Goal: Task Accomplishment & Management: Use online tool/utility

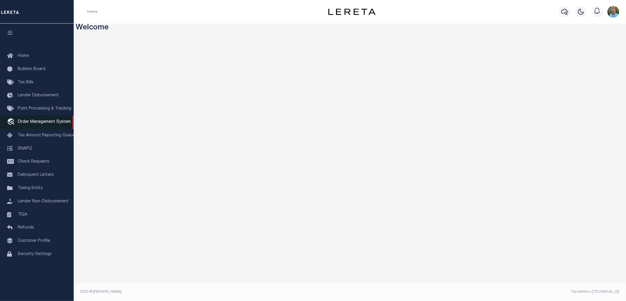
click at [43, 119] on link "travel_explore Order Management System" at bounding box center [37, 123] width 74 height 14
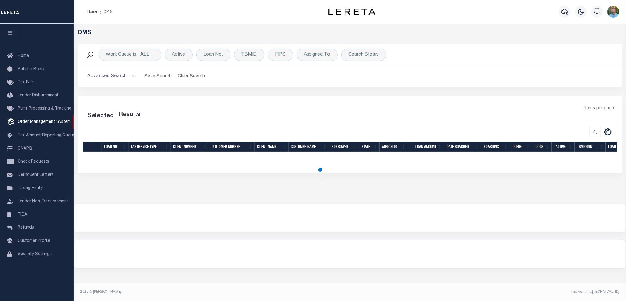
select select "200"
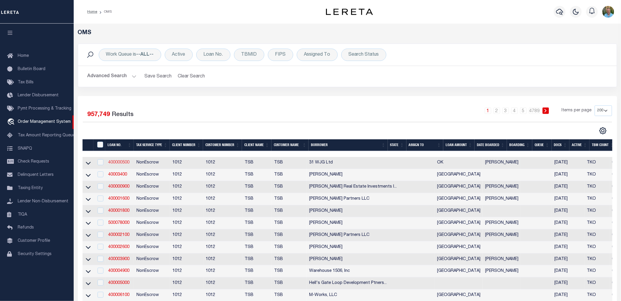
click at [118, 162] on link "400000500" at bounding box center [118, 163] width 21 height 4
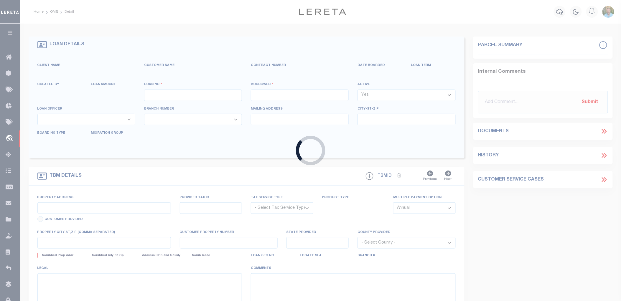
type input "400000500"
type input "31 WJG Ltd"
select select "False"
select select
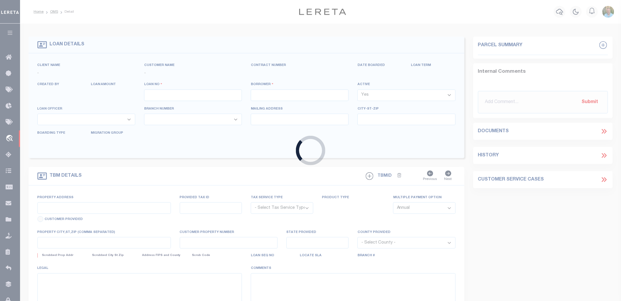
select select "NonEscrow"
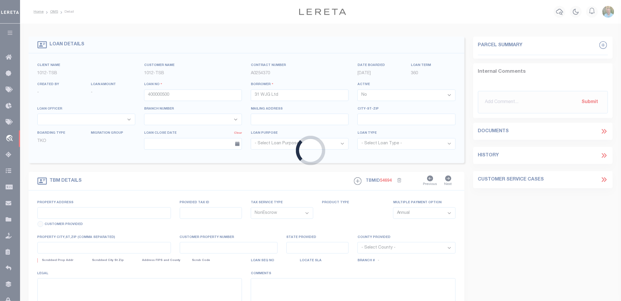
select select "4117"
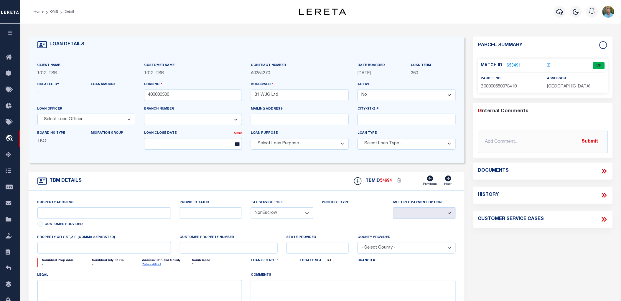
type input "3314 Memorial"
select select
type input "Tulsa OK 74115"
type input "OK"
select select "Tulsa"
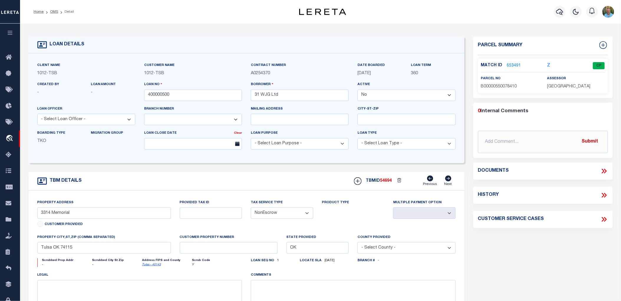
type textarea "Airplane Hanger"
click at [541, 141] on input "text" at bounding box center [543, 142] width 130 height 22
type input "Hello - this is a test"
click at [585, 142] on button "Submit" at bounding box center [590, 142] width 24 height 12
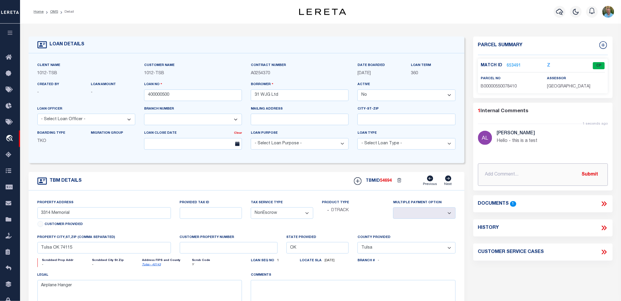
click at [552, 177] on input "text" at bounding box center [543, 175] width 130 height 22
type input "This is another test"
click at [595, 176] on button "Submit" at bounding box center [590, 175] width 24 height 12
